Goal: Information Seeking & Learning: Find specific page/section

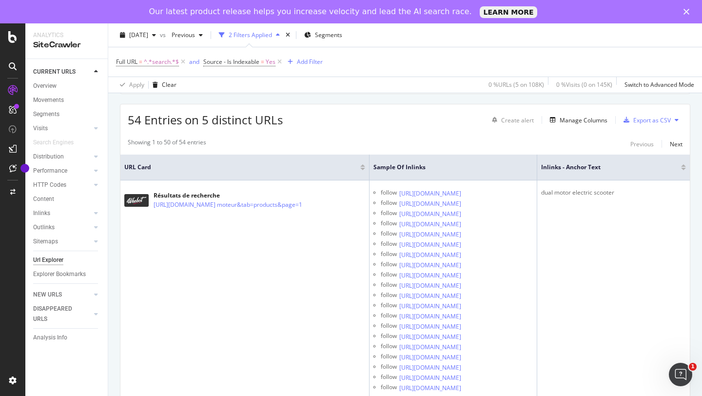
scroll to position [148, 0]
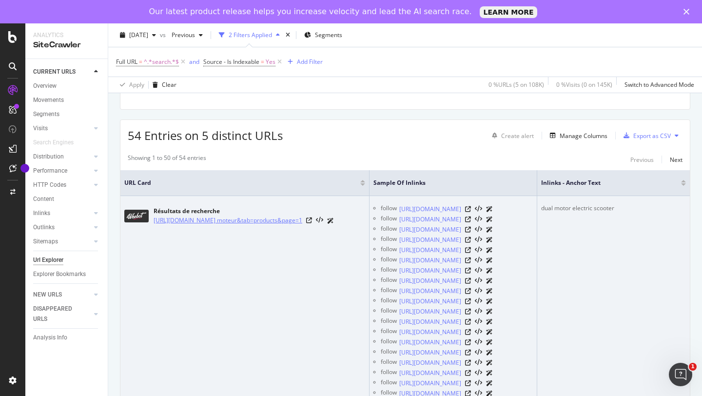
drag, startPoint x: 151, startPoint y: 214, endPoint x: 240, endPoint y: 228, distance: 90.6
click at [240, 228] on div "Résultats de recherche https://www.wee-bot.com/pages/search-results-page?q=doub…" at bounding box center [244, 216] width 241 height 24
click at [209, 268] on td "Résultats de recherche https://www.wee-bot.com/pages/search-results-page?q=doub…" at bounding box center [244, 306] width 249 height 221
drag, startPoint x: 292, startPoint y: 254, endPoint x: 152, endPoint y: 218, distance: 145.2
click at [152, 218] on td "Résultats de recherche https://www.wee-bot.com/pages/search-results-page?q=doub…" at bounding box center [244, 306] width 249 height 221
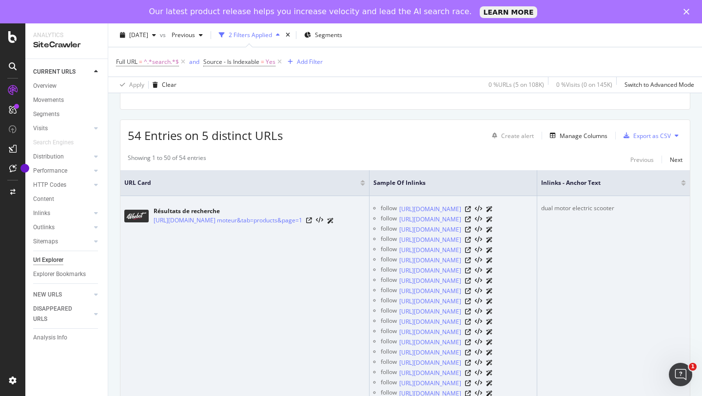
copy link "https://www.wee-bot.com/pages/search-results-page?q=double moteur&tab=products&…"
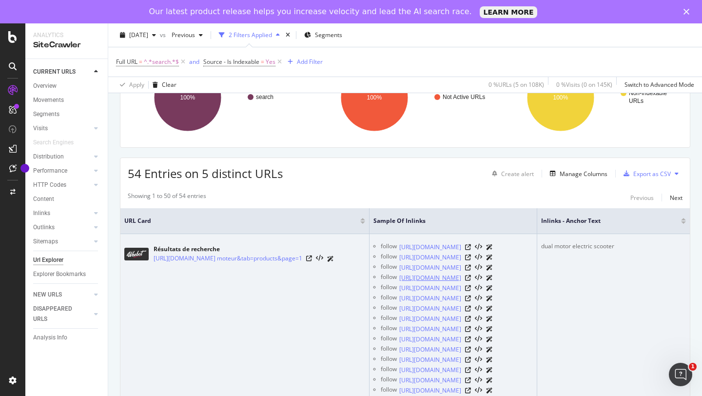
scroll to position [108, 0]
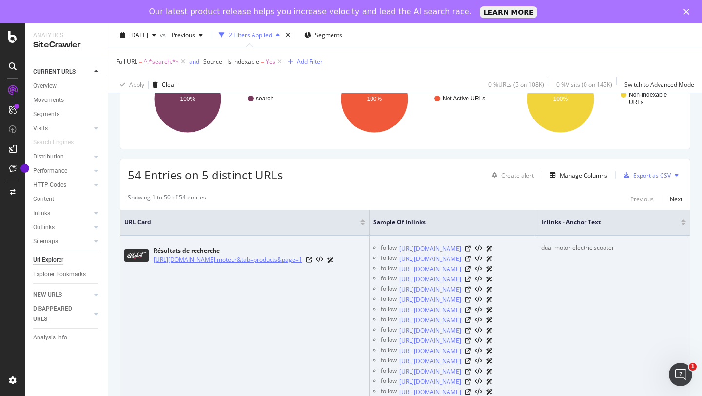
drag, startPoint x: 152, startPoint y: 253, endPoint x: 241, endPoint y: 269, distance: 90.6
click at [241, 268] on div "Résultats de recherche https://www.wee-bot.com/pages/search-results-page?q=doub…" at bounding box center [244, 255] width 241 height 24
copy link "https://www.wee-bot.com/pages/search-results-page?q=double moteur&tab=products&…"
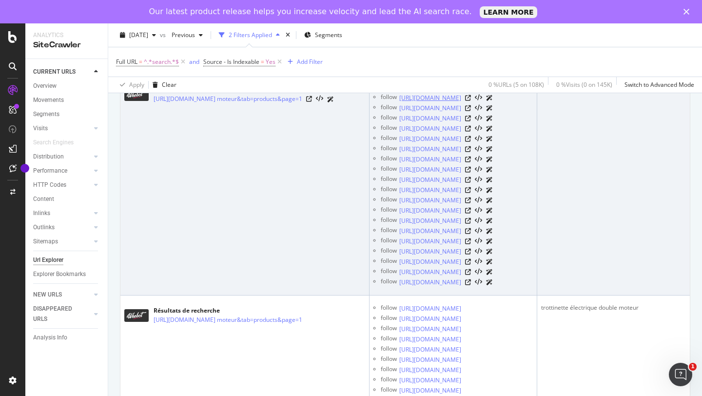
scroll to position [277, 0]
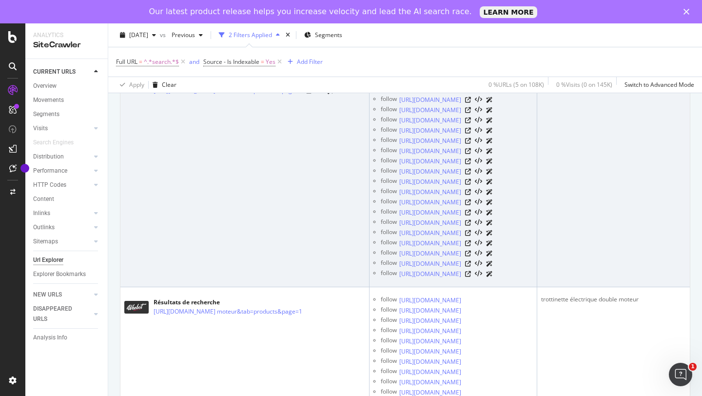
copy link "https://www.wee-bot.com/pages/search-results-page?q=double moteur&tab=products&…"
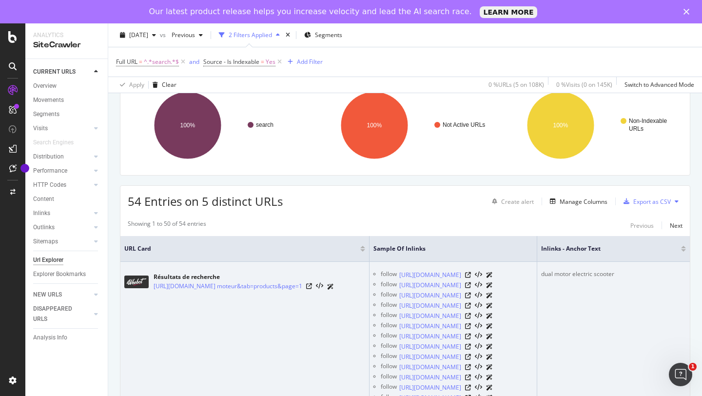
scroll to position [0, 0]
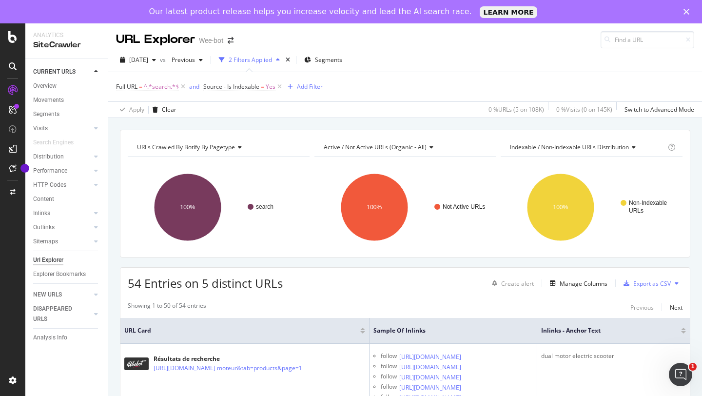
copy link "https://www.wee-bot.com/pages/search-results-page?q=double moteur&tab=products&…"
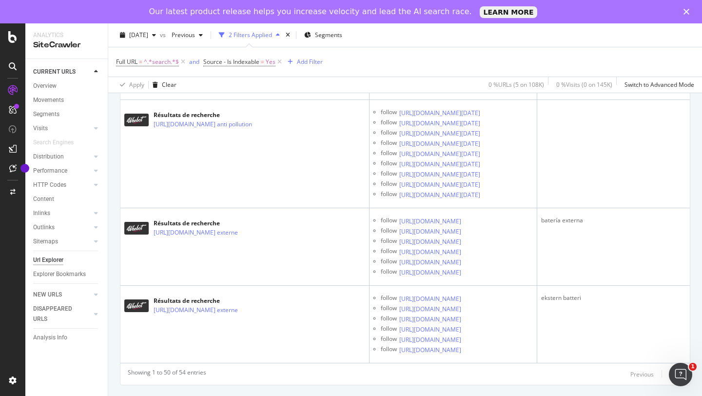
scroll to position [8218, 0]
drag, startPoint x: 150, startPoint y: 258, endPoint x: 204, endPoint y: 291, distance: 63.3
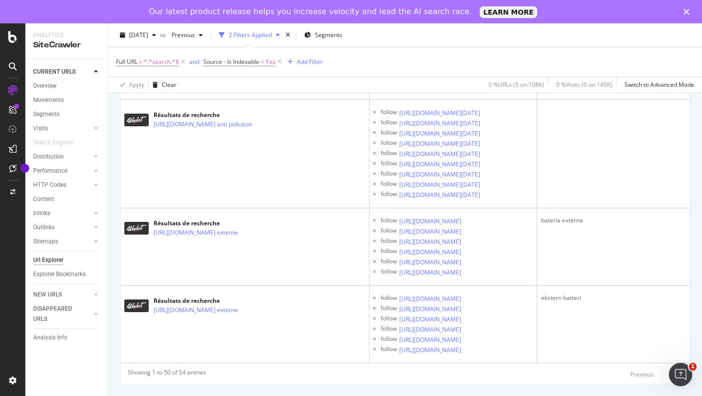
drag, startPoint x: 175, startPoint y: 299, endPoint x: 152, endPoint y: 264, distance: 42.2
copy link "https://www.wee-bot.com/pages/search-results-page?q=trottinette tout terrain"
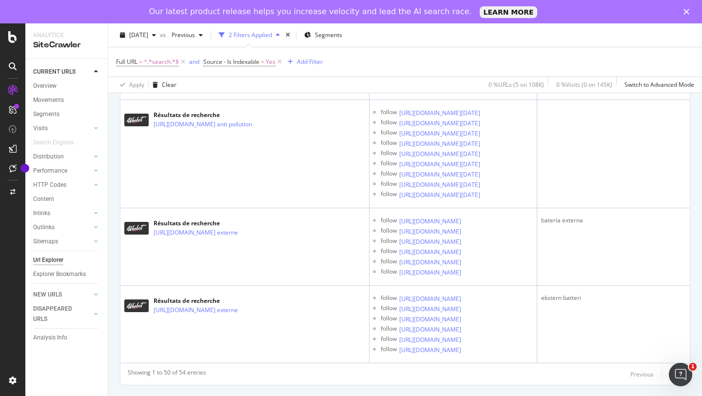
scroll to position [11315, 0]
drag, startPoint x: 182, startPoint y: 271, endPoint x: 154, endPoint y: 251, distance: 34.2
copy link "https://www.wee-bot.com/pages/search-results-page?q=clignotant"
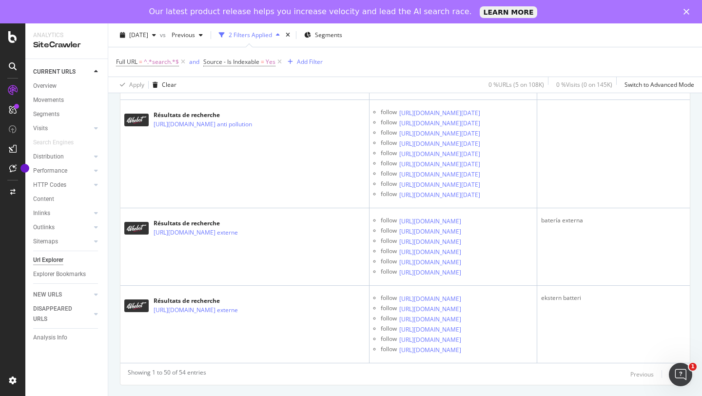
scroll to position [13042, 0]
drag, startPoint x: 212, startPoint y: 270, endPoint x: 153, endPoint y: 249, distance: 63.2
copy link "https://www.wee-bot.com/pages/search-results-page?q=masque anti pollution"
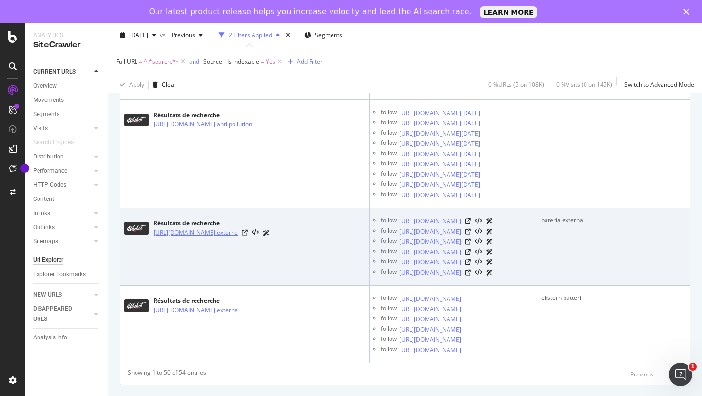
scroll to position [15533, 0]
drag, startPoint x: 196, startPoint y: 300, endPoint x: 153, endPoint y: 272, distance: 51.8
click at [153, 272] on td "Résultats de recherche https://www.wee-bot.com/pages/search-results-page?q=batt…" at bounding box center [244, 246] width 249 height 77
copy link "https://www.wee-bot.com/pages/search-results-page?q=batterie externe"
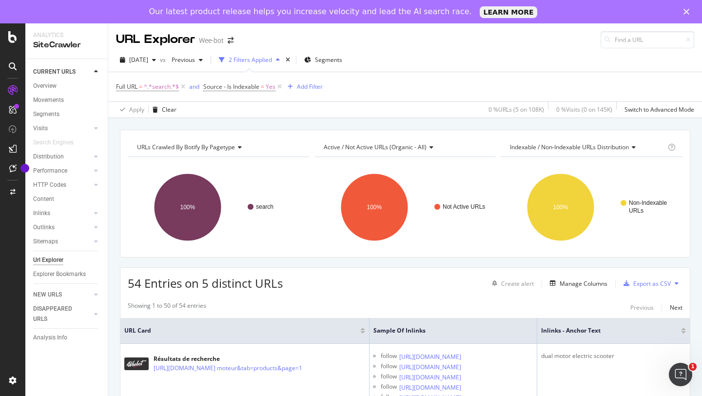
scroll to position [22, 0]
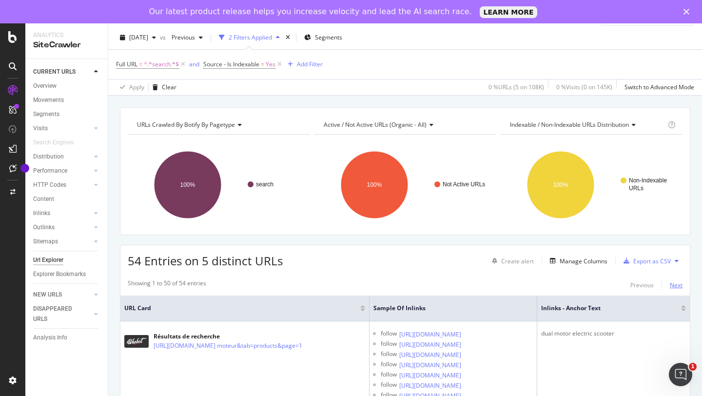
click at [678, 284] on div "Next" at bounding box center [676, 285] width 13 height 8
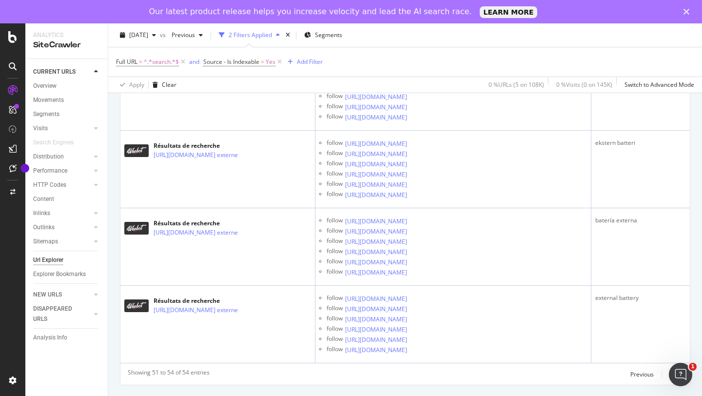
scroll to position [513, 0]
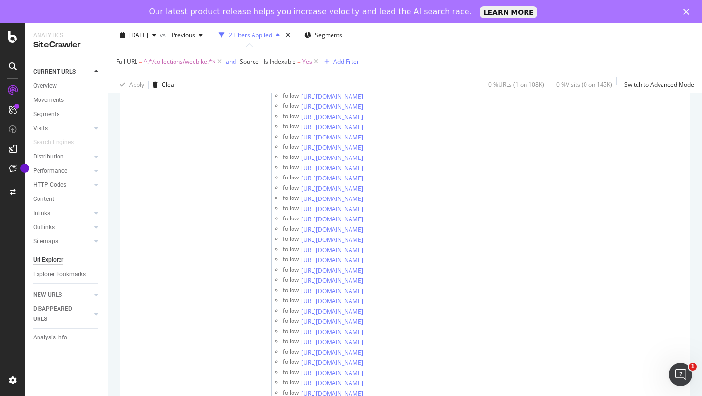
scroll to position [114737, 0]
drag, startPoint x: 121, startPoint y: 249, endPoint x: 249, endPoint y: 252, distance: 128.7
